Goal: Find specific page/section: Find specific page/section

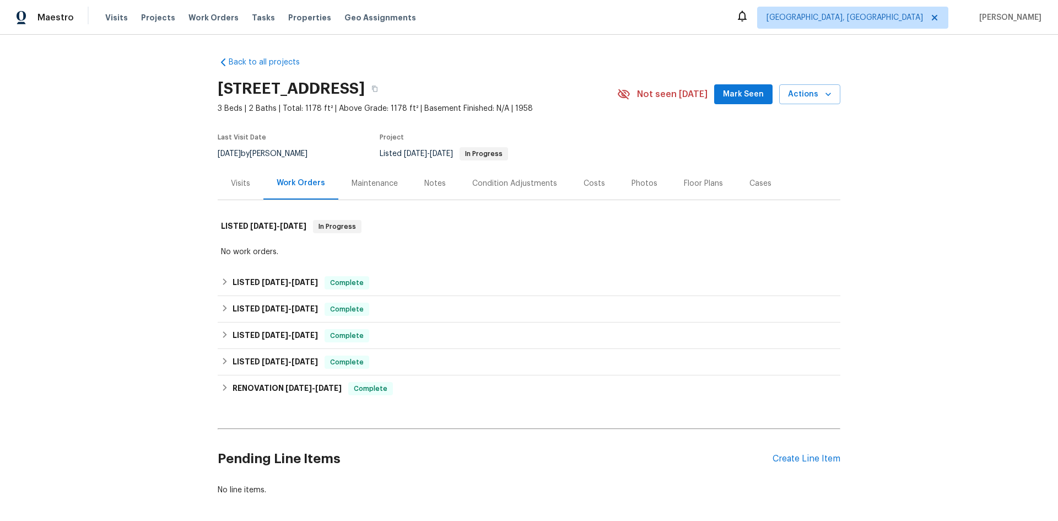
click at [377, 190] on div "Maintenance" at bounding box center [374, 183] width 73 height 33
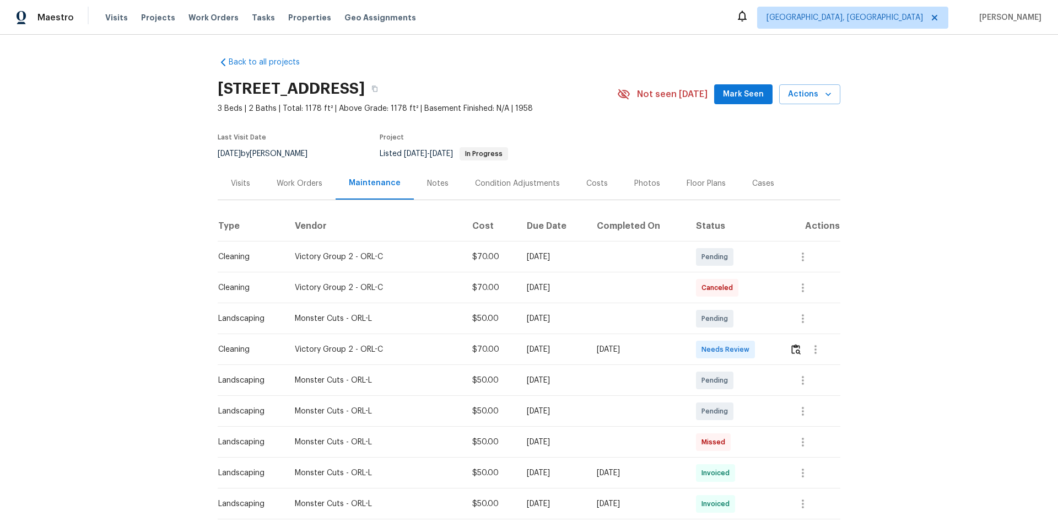
click at [506, 195] on div "Condition Adjustments" at bounding box center [517, 183] width 111 height 33
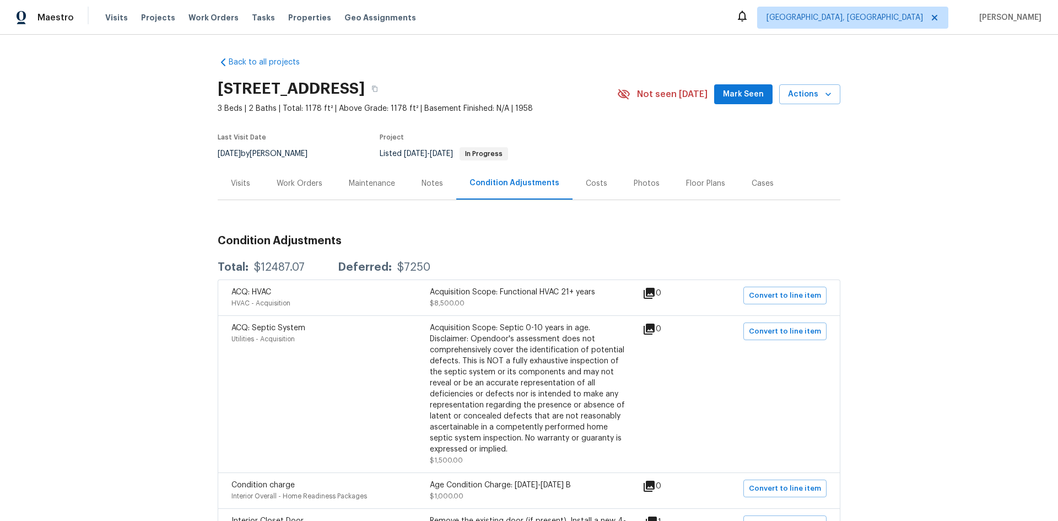
click at [374, 120] on section "[STREET_ADDRESS][PERSON_NAME] 3 Beds | 2 Baths | Total: 1178 ft² | Above Grade:…" at bounding box center [529, 120] width 623 height 93
click at [373, 126] on section "[STREET_ADDRESS][PERSON_NAME] 3 Beds | 2 Baths | Total: 1178 ft² | Above Grade:…" at bounding box center [529, 120] width 623 height 93
click at [287, 121] on section "[STREET_ADDRESS][PERSON_NAME] 3 Beds | 2 Baths | Total: 1178 ft² | Above Grade:…" at bounding box center [529, 120] width 623 height 93
click at [349, 187] on div "Maintenance" at bounding box center [372, 183] width 46 height 11
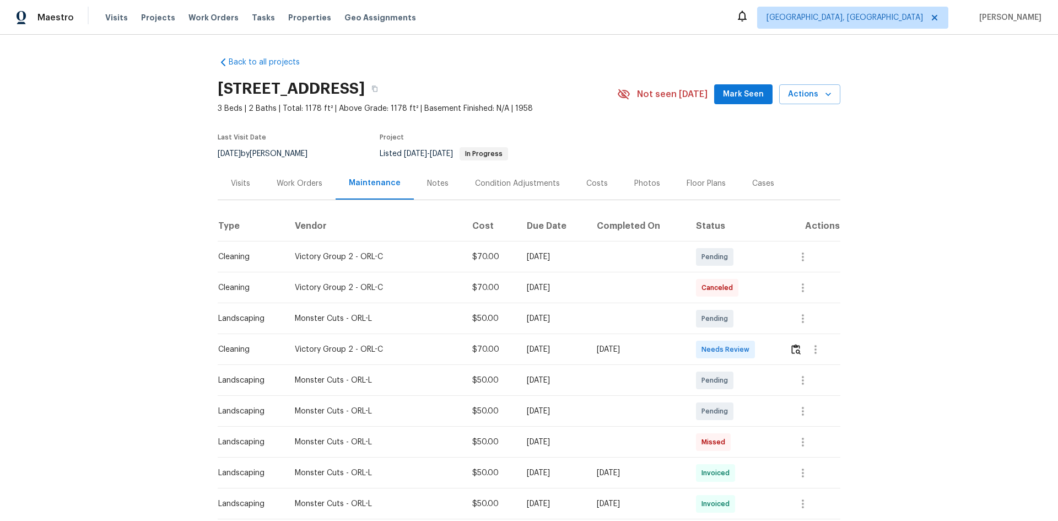
click at [301, 188] on div "Work Orders" at bounding box center [300, 183] width 46 height 11
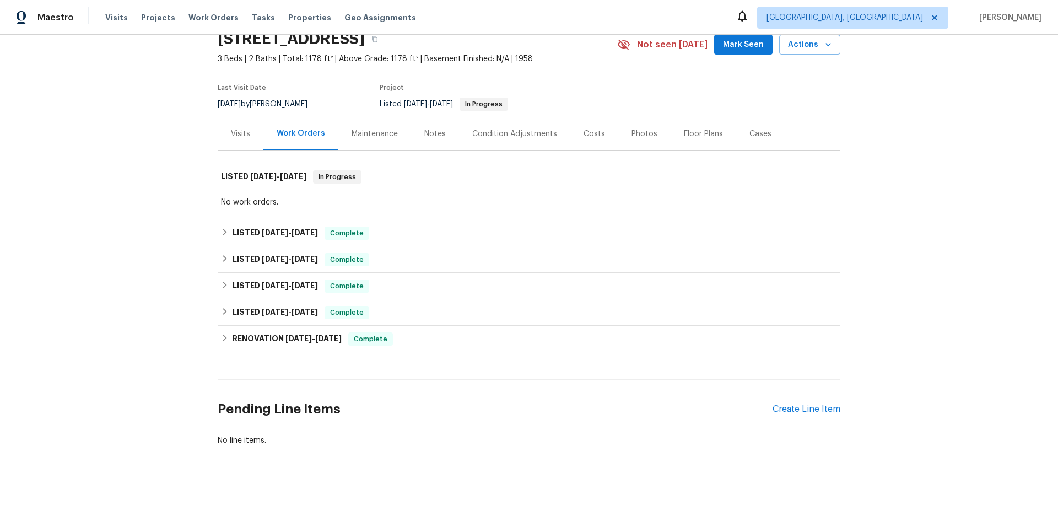
scroll to position [58, 0]
click at [221, 334] on icon at bounding box center [225, 338] width 8 height 8
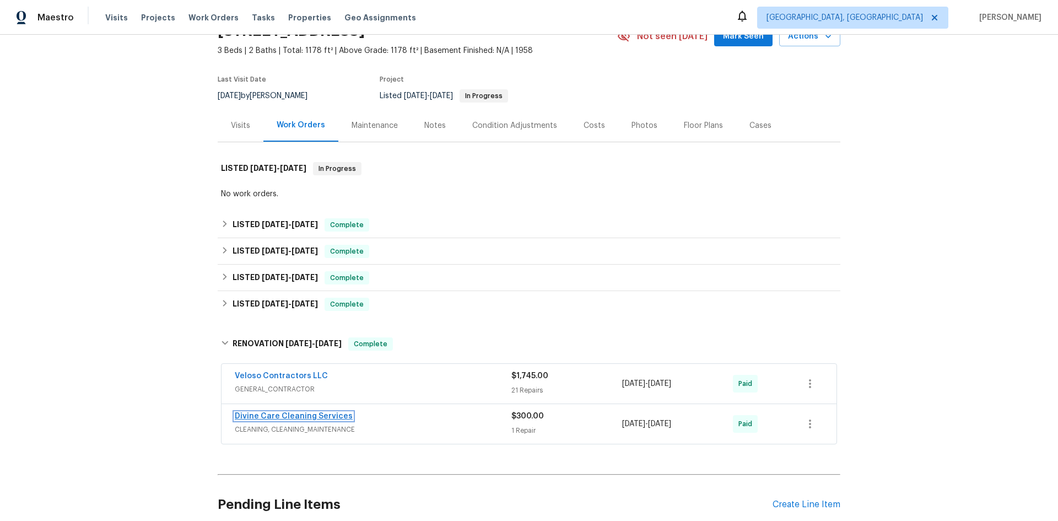
click at [290, 418] on link "Divine Care Cleaning Services" at bounding box center [294, 416] width 118 height 8
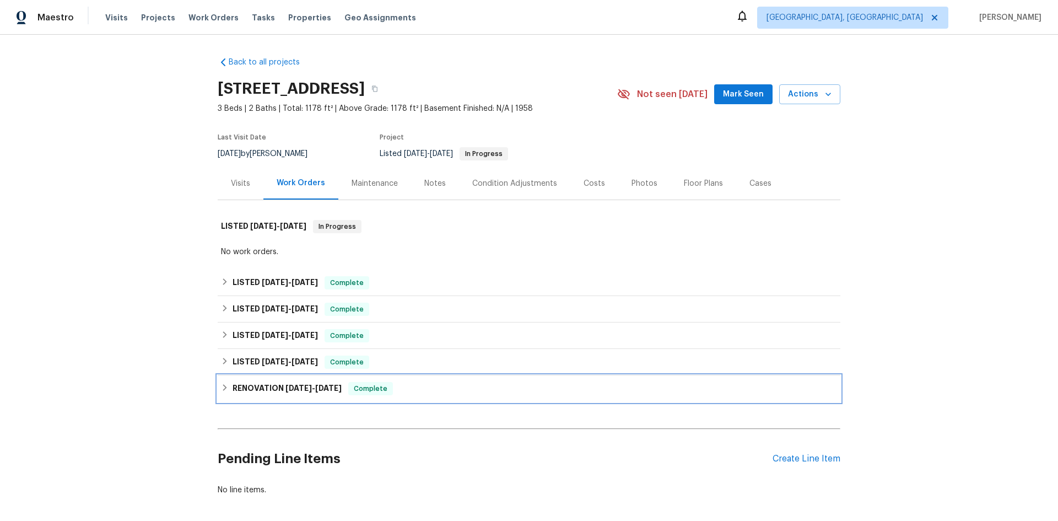
click at [222, 390] on icon at bounding box center [225, 388] width 8 height 8
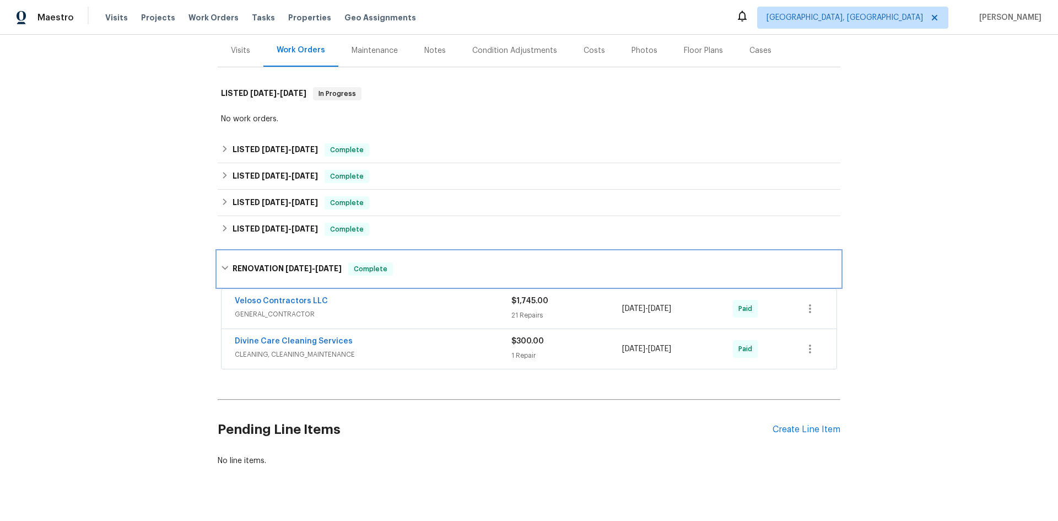
scroll to position [161, 0]
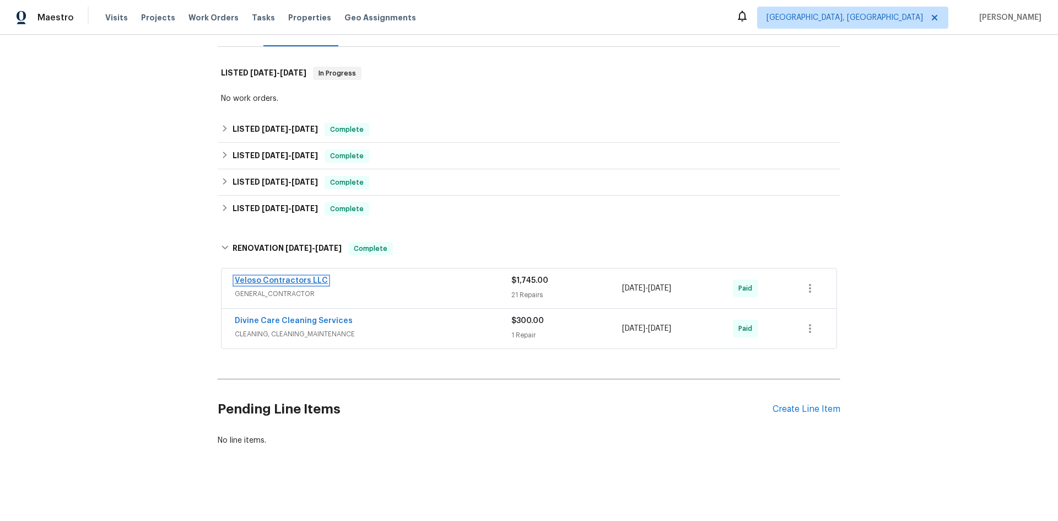
click at [284, 277] on link "Veloso Contractors LLC" at bounding box center [281, 281] width 93 height 8
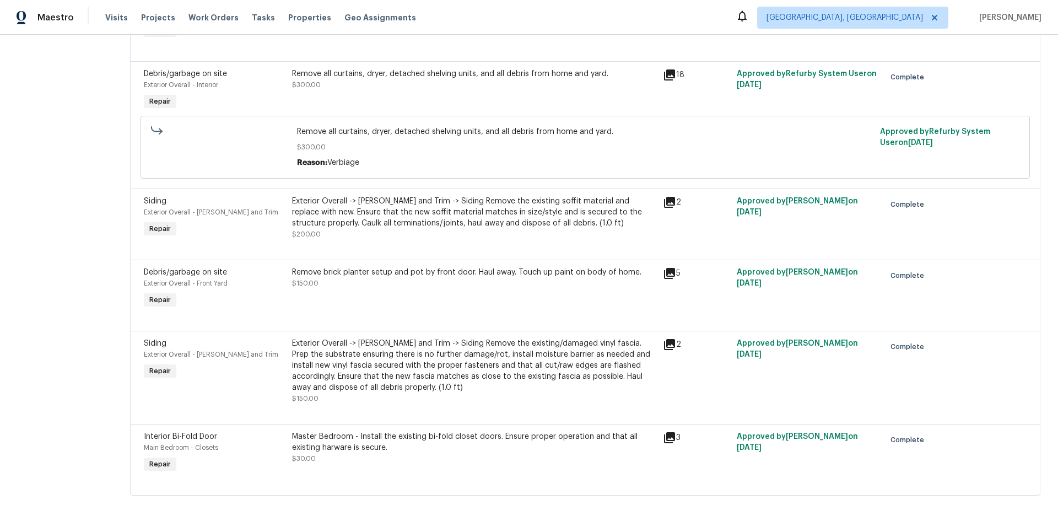
scroll to position [1526, 0]
